Goal: Task Accomplishment & Management: Manage account settings

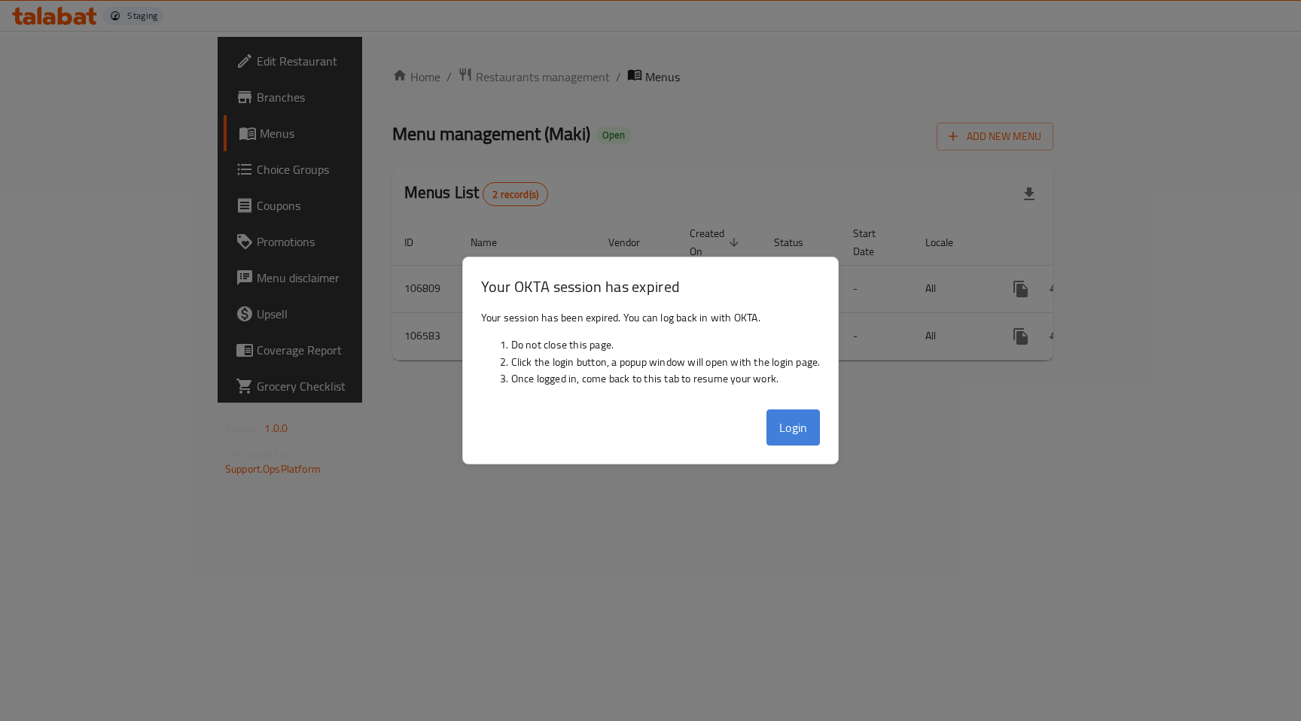
click at [806, 417] on button "Login" at bounding box center [793, 428] width 54 height 36
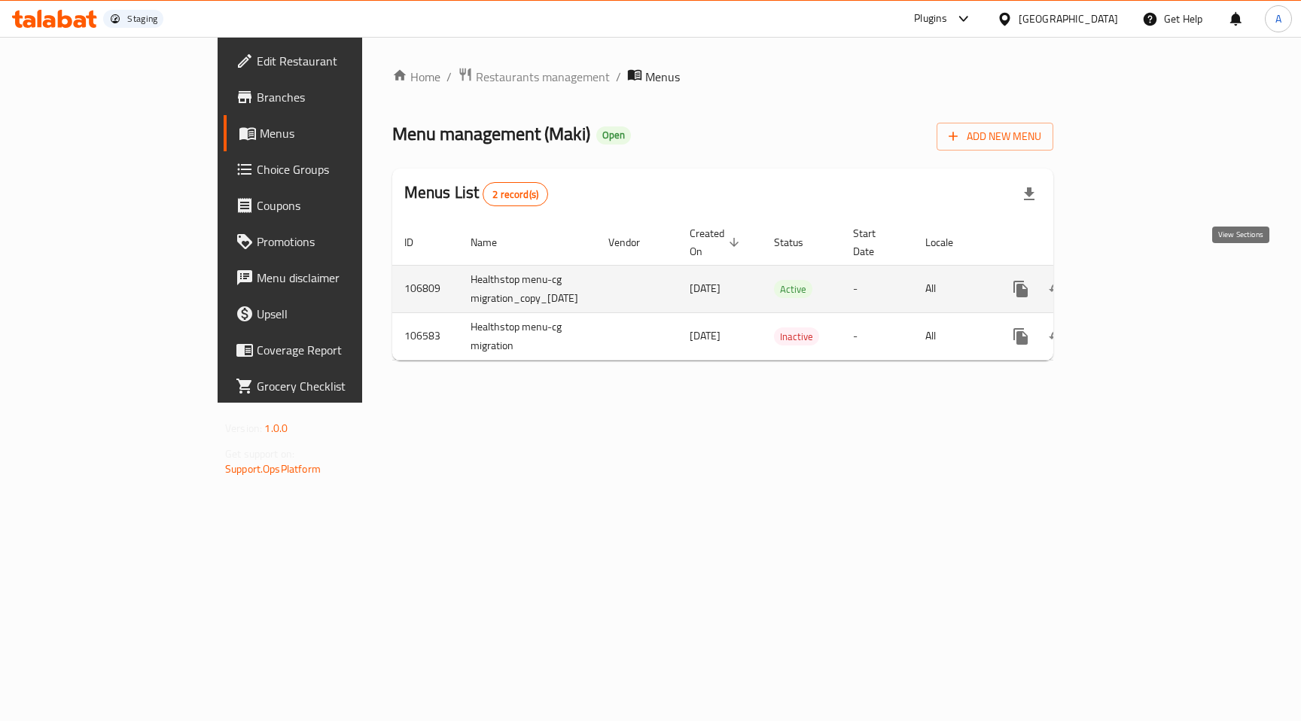
click at [1138, 280] on icon "enhanced table" at bounding box center [1129, 289] width 18 height 18
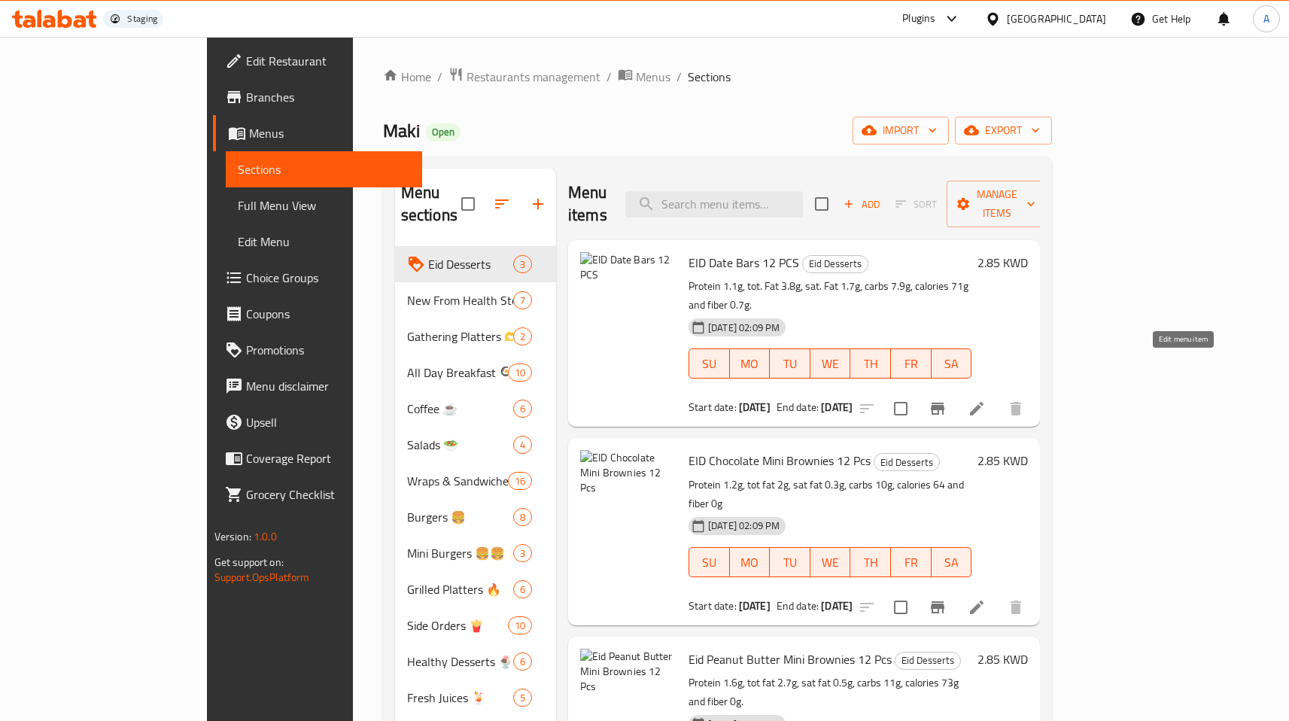
click at [986, 400] on icon at bounding box center [977, 409] width 18 height 18
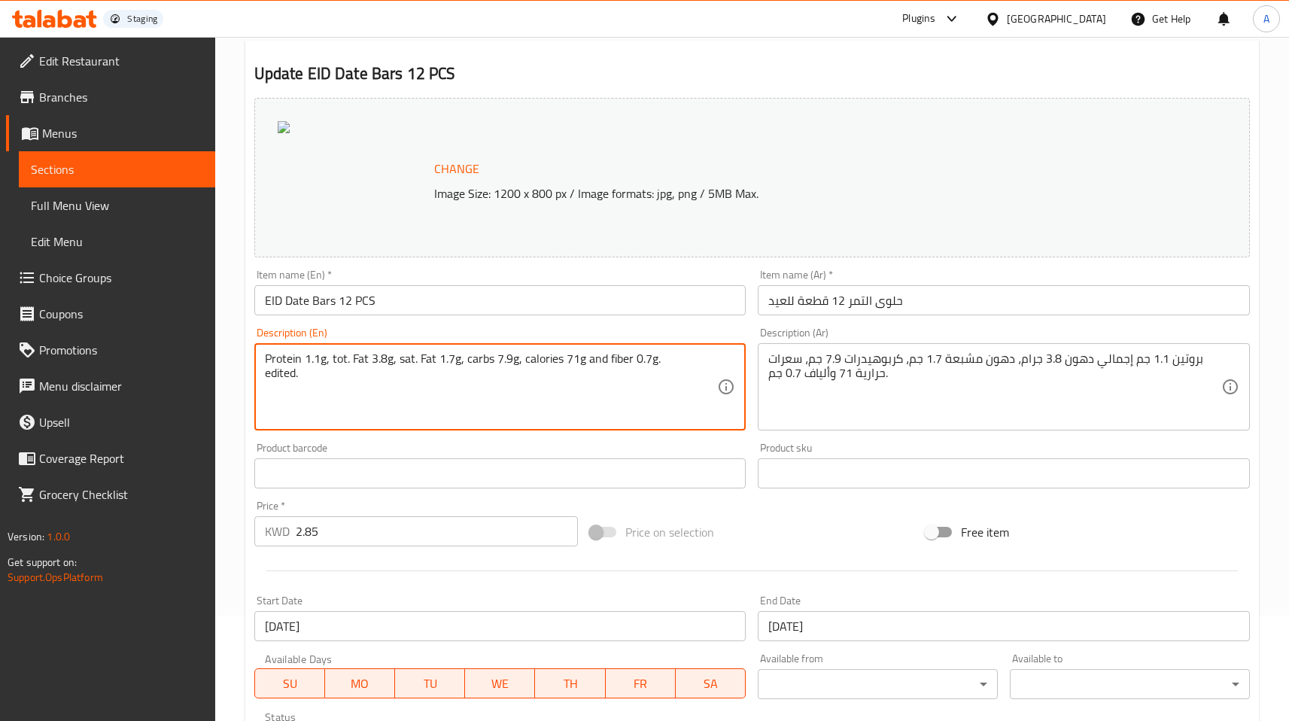
scroll to position [364, 0]
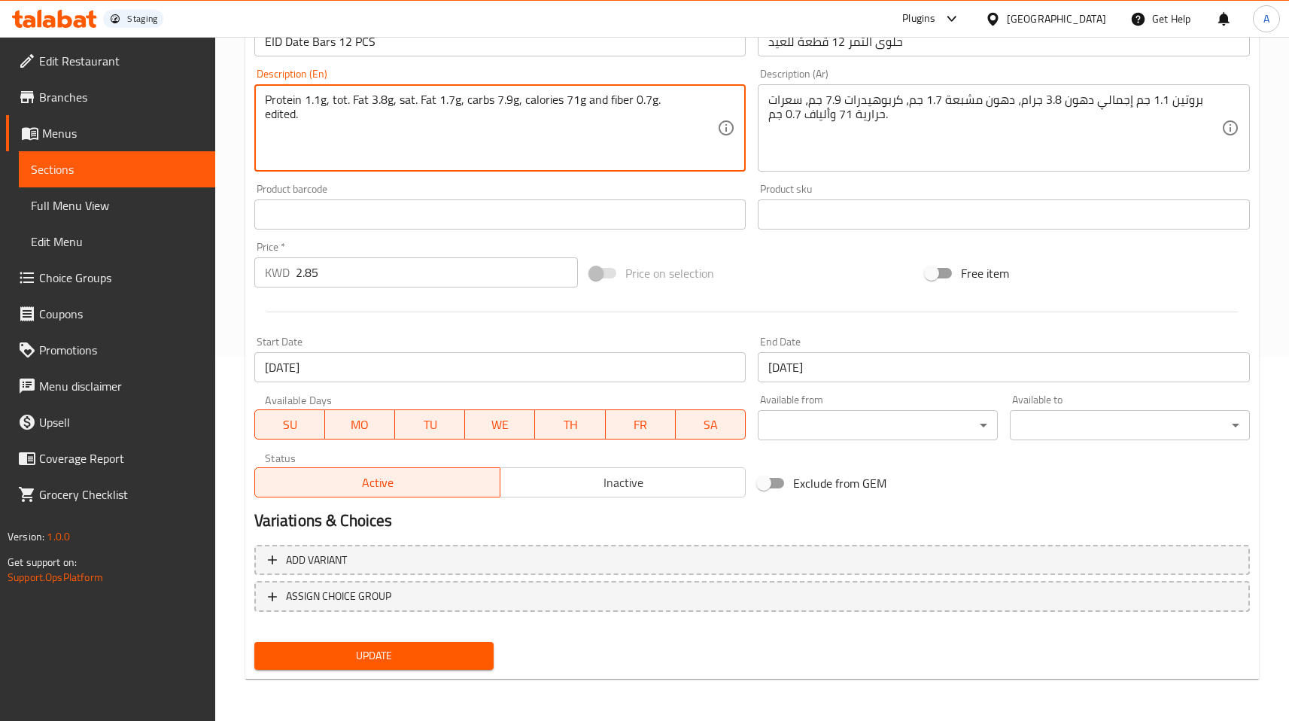
type textarea "Protein 1.1g, tot. Fat 3.8g, sat. Fat 1.7g, carbs 7.9g, calories 71g and fiber …"
click at [327, 279] on input "2.85" at bounding box center [437, 272] width 282 height 30
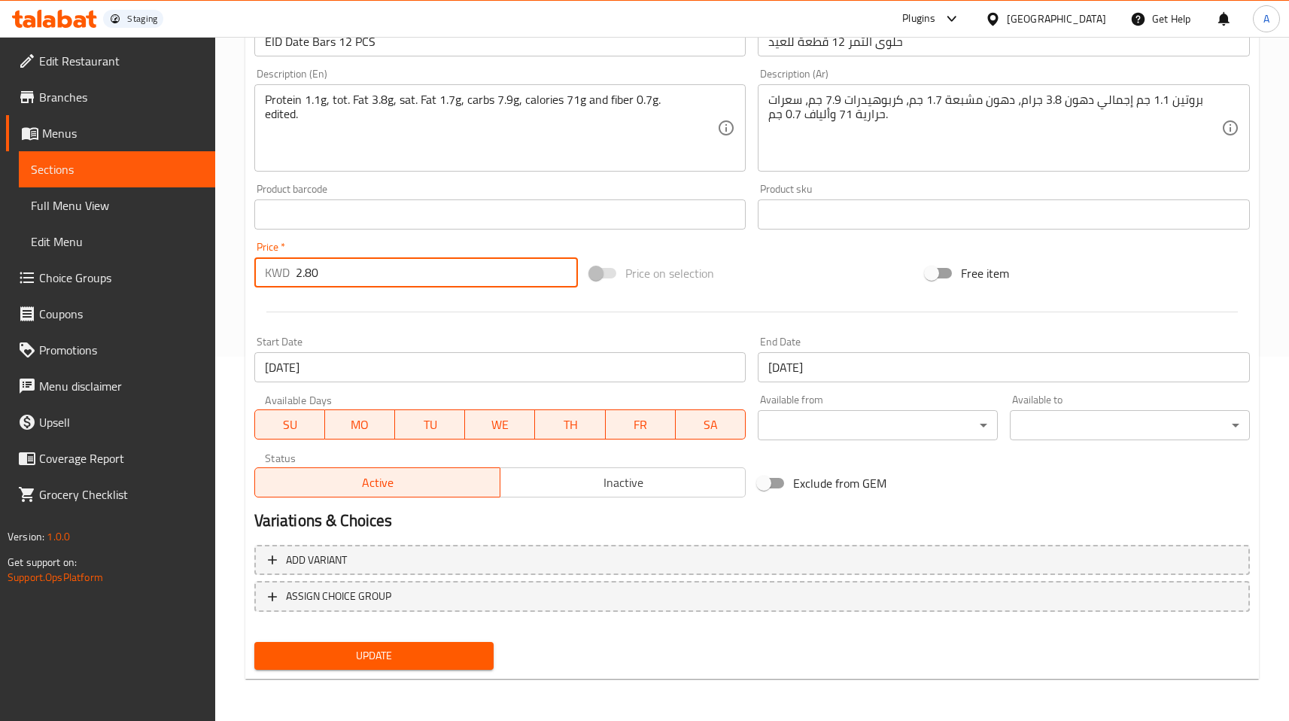
type input "2.80"
click at [312, 647] on span "Update" at bounding box center [374, 656] width 216 height 19
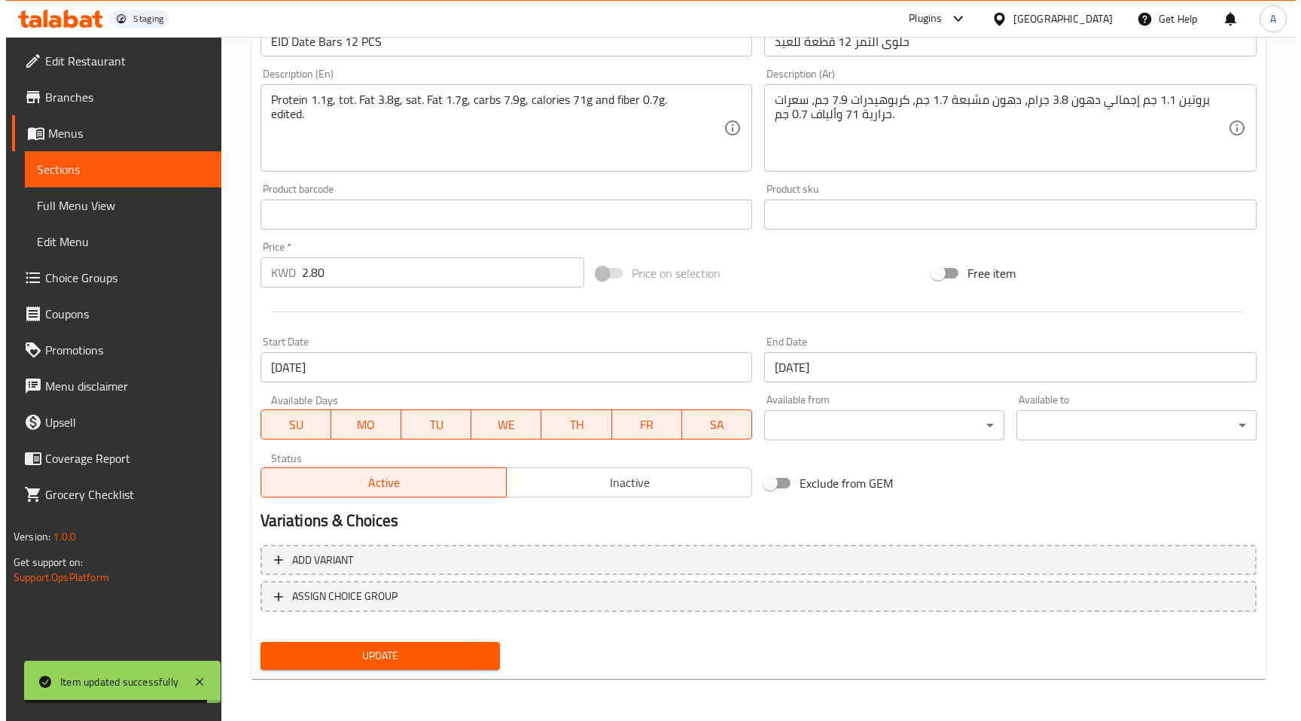
scroll to position [0, 0]
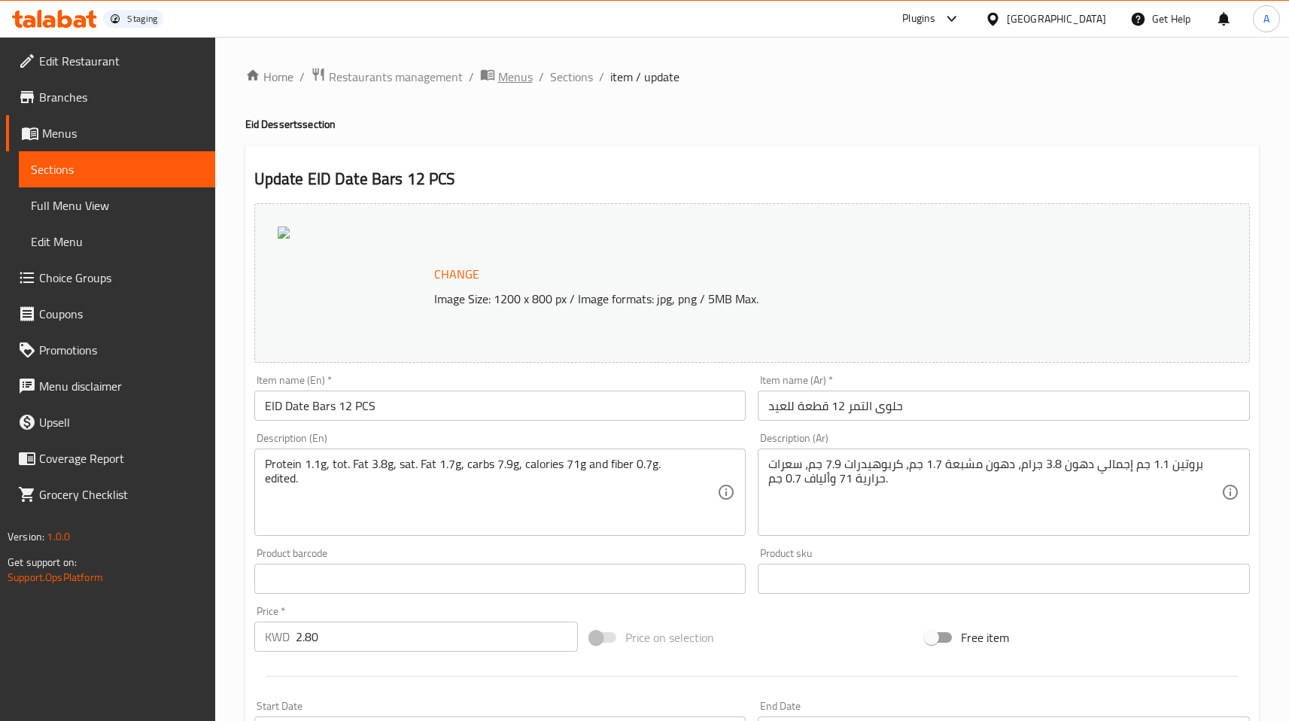
click at [506, 75] on span "Menus" at bounding box center [515, 77] width 35 height 18
